Goal: Navigation & Orientation: Find specific page/section

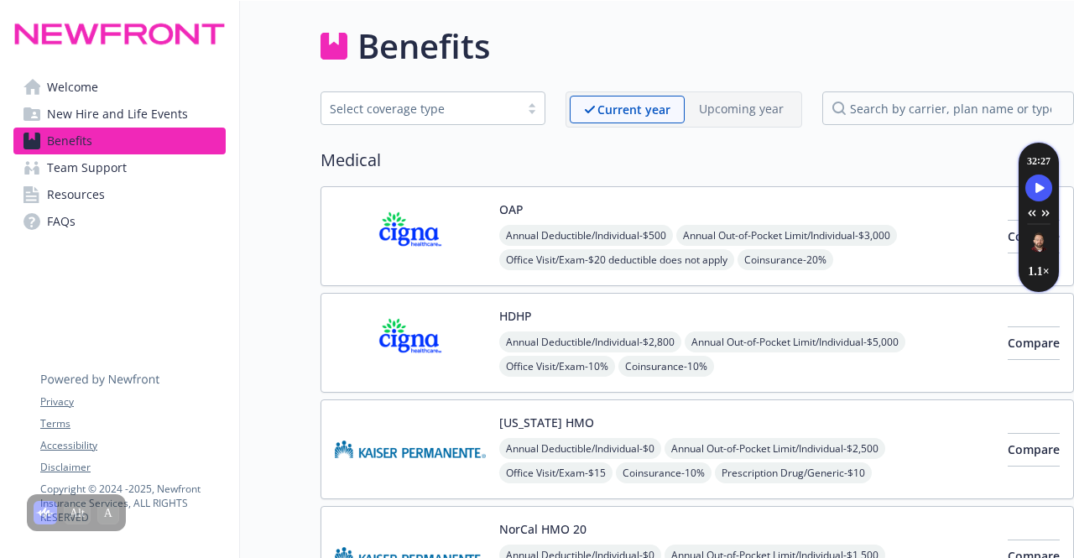
scroll to position [3716, 0]
